Goal: Transaction & Acquisition: Book appointment/travel/reservation

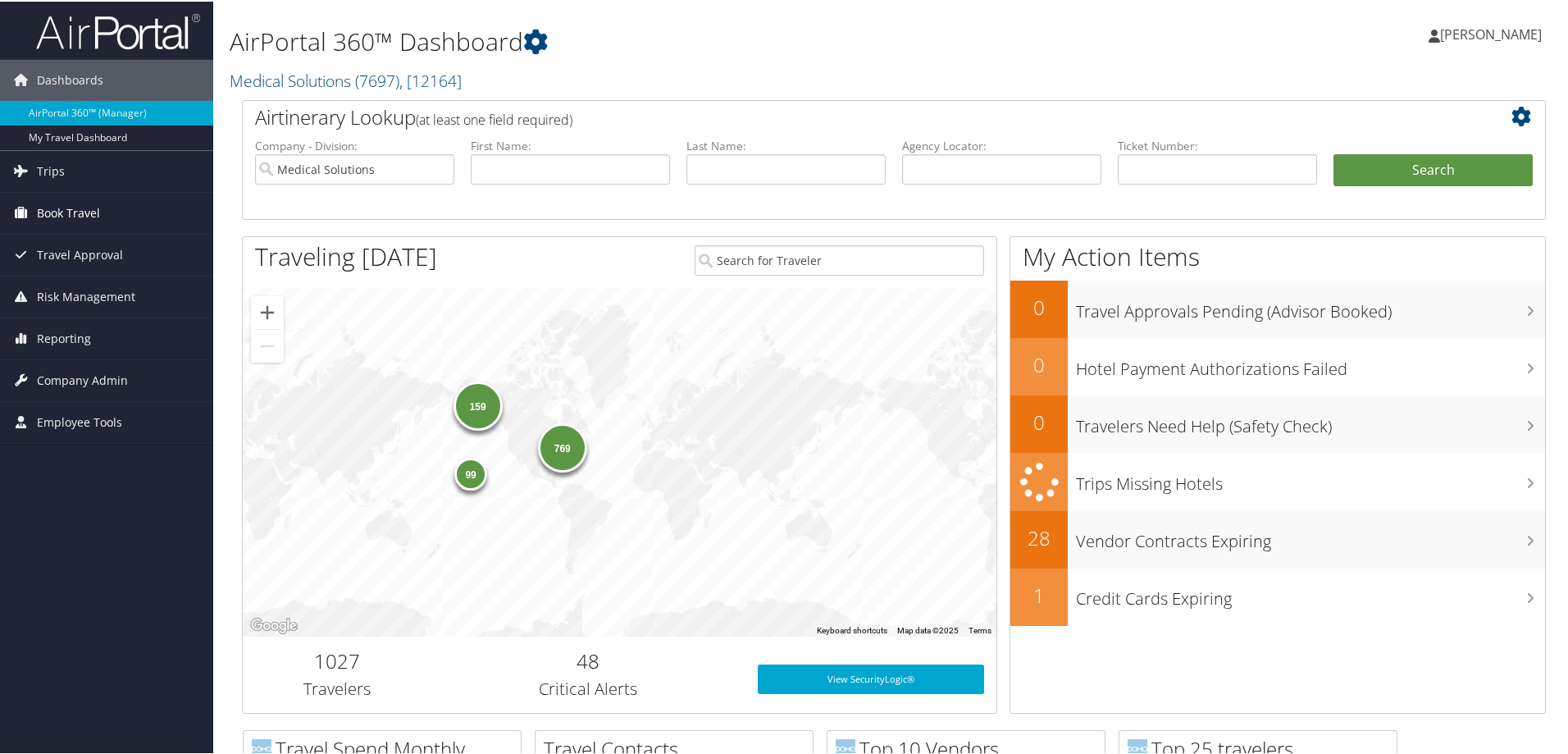
click at [80, 207] on span "Book Travel" at bounding box center [69, 212] width 63 height 41
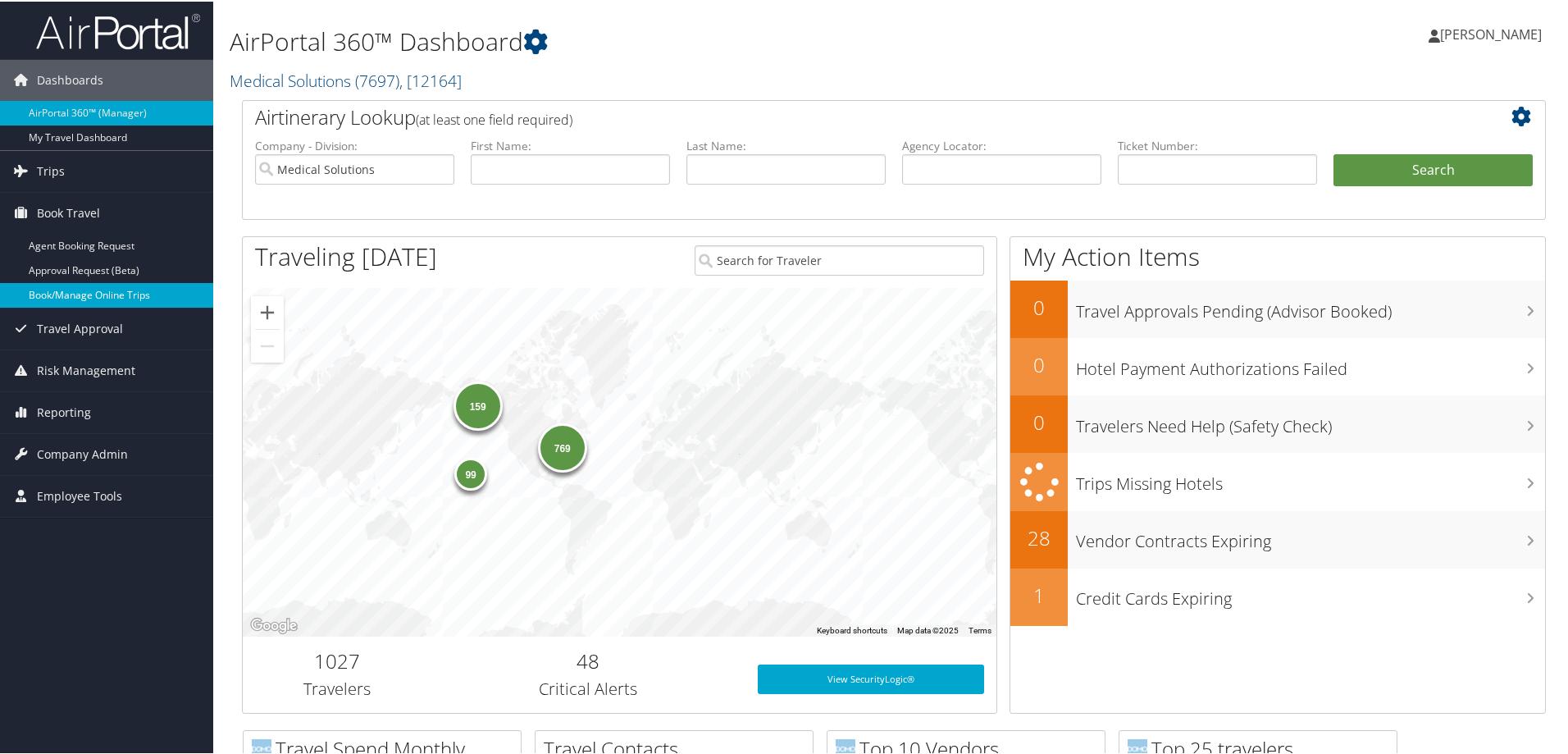
click at [103, 290] on link "Book/Manage Online Trips" at bounding box center [106, 293] width 213 height 25
